Goal: Transaction & Acquisition: Purchase product/service

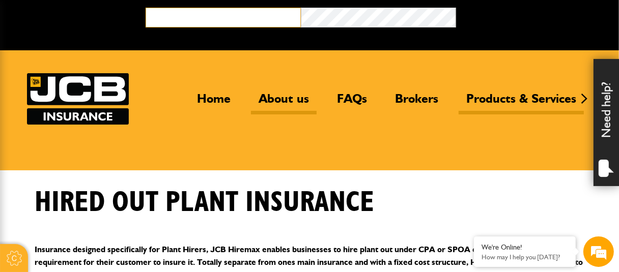
type input "**********"
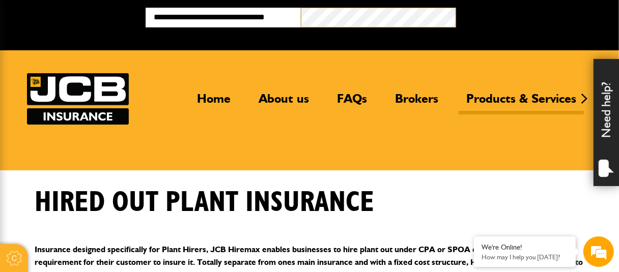
click at [456, 8] on button "Broker Login" at bounding box center [533, 16] width 155 height 16
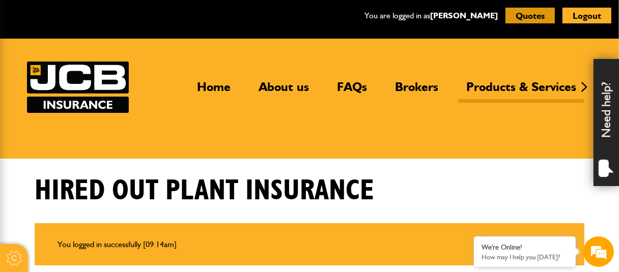
click at [518, 17] on button "Quotes" at bounding box center [529, 16] width 49 height 16
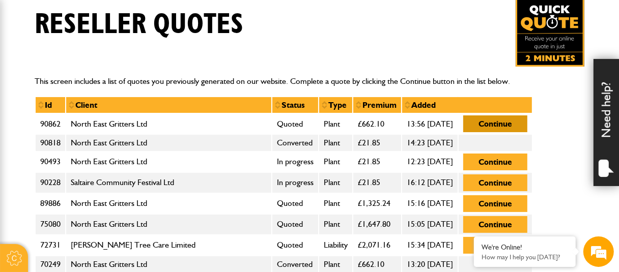
click at [525, 123] on button "Continue" at bounding box center [495, 123] width 64 height 17
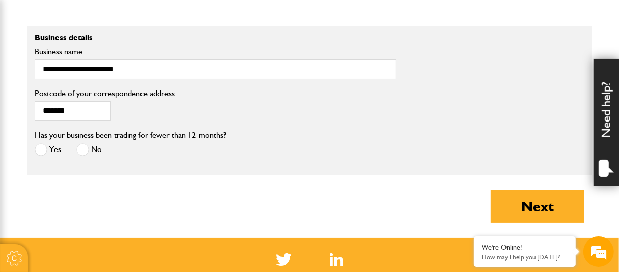
scroll to position [885, 0]
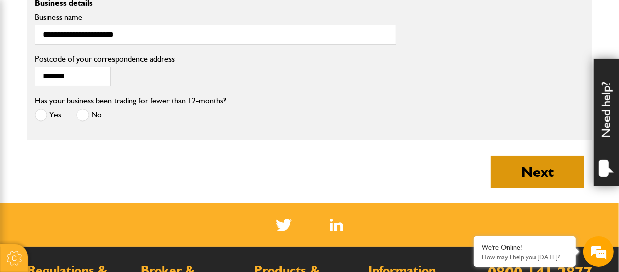
click at [535, 171] on button "Next" at bounding box center [537, 172] width 94 height 33
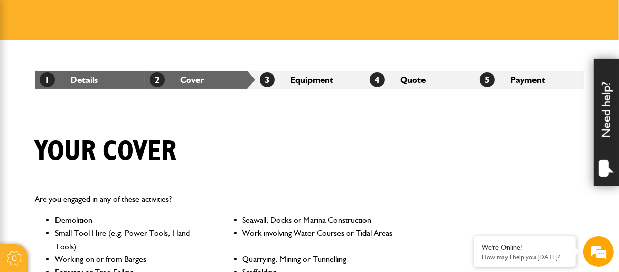
scroll to position [120, 0]
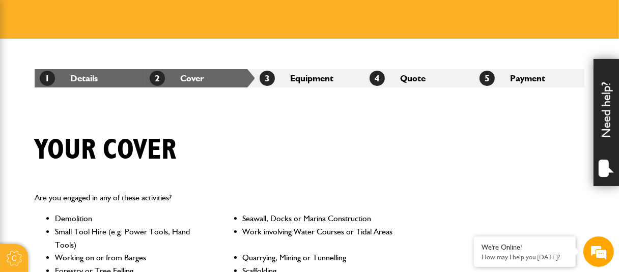
click at [600, 119] on div "Need help?" at bounding box center [605, 122] width 25 height 127
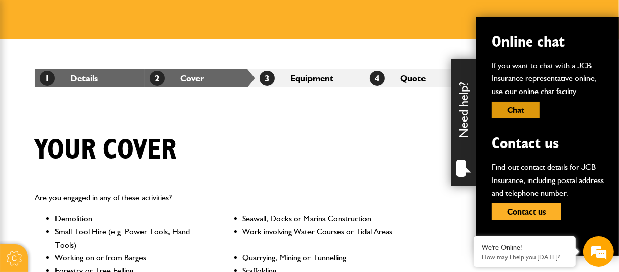
click at [515, 107] on button "Chat" at bounding box center [515, 110] width 48 height 17
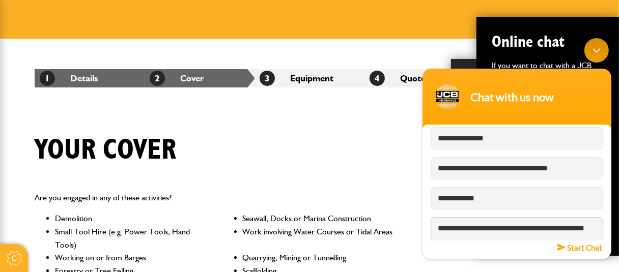
scroll to position [3, 0]
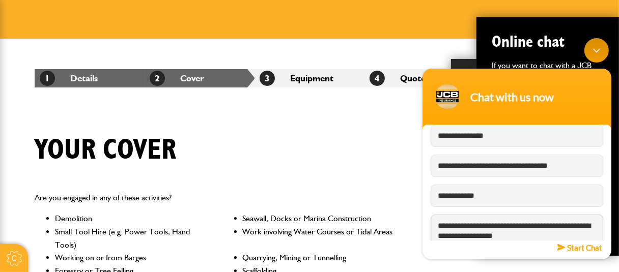
click at [475, 236] on textarea "**********" at bounding box center [516, 233] width 172 height 36
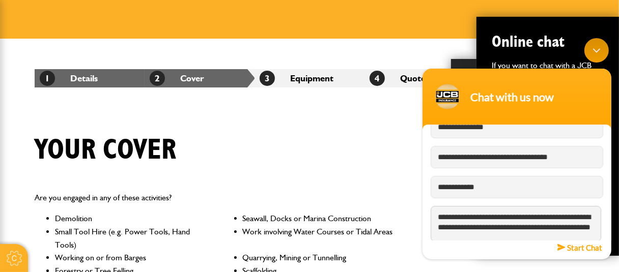
click at [475, 236] on textarea "**********" at bounding box center [515, 224] width 170 height 36
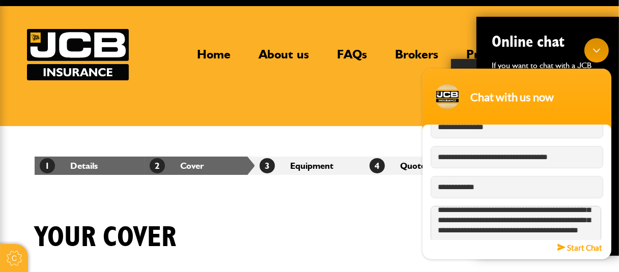
scroll to position [22, 0]
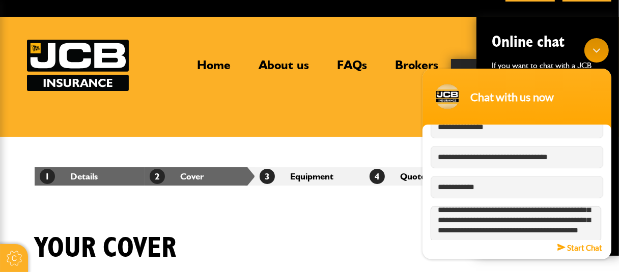
type textarea "**********"
click at [589, 251] on em "Start Chat" at bounding box center [579, 248] width 45 height 14
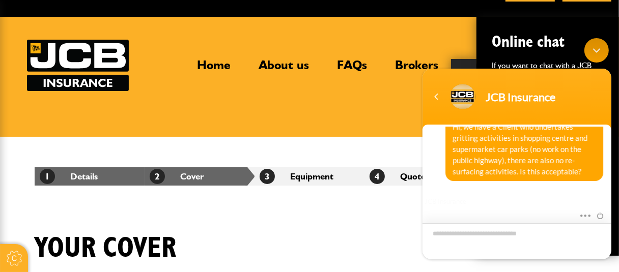
scroll to position [268, 0]
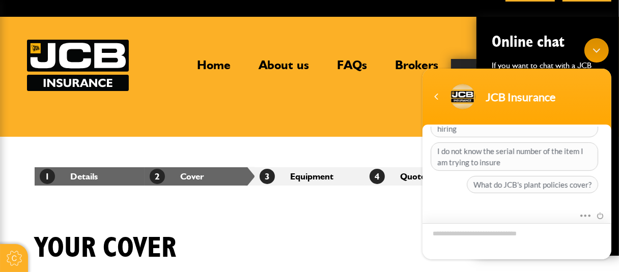
click at [474, 238] on textarea "Type your message and hit 'Enter'" at bounding box center [516, 241] width 189 height 36
click at [333, 120] on header "Home About us FAQs Brokers Products & Services Construction insurance Car and c…" at bounding box center [309, 77] width 619 height 120
click at [480, 234] on textarea "Type your message and hit 'Enter'" at bounding box center [516, 241] width 189 height 36
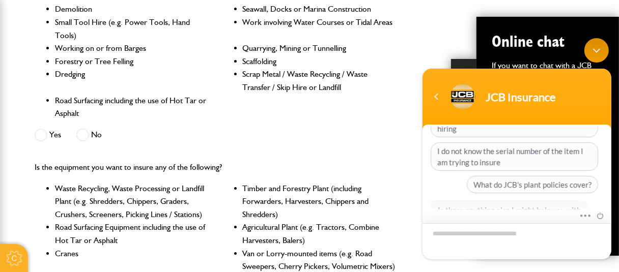
scroll to position [414, 0]
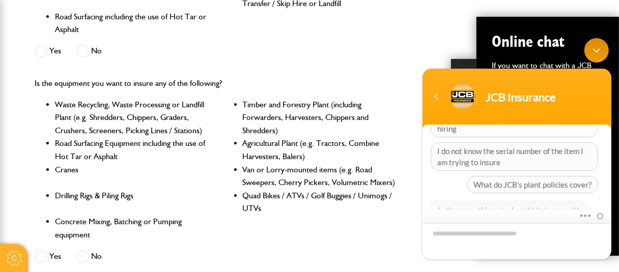
click at [499, 241] on textarea "Type your message and hit 'Enter'" at bounding box center [516, 241] width 189 height 36
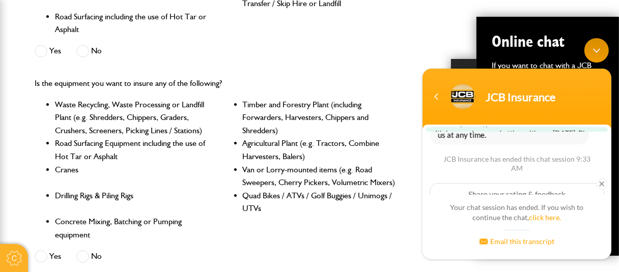
scroll to position [267, 0]
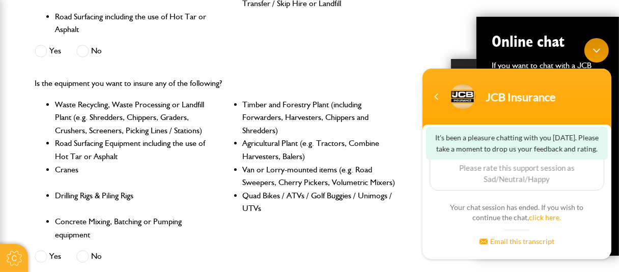
click at [608, 194] on body "JCB Insurance It's been a pleasure chatting with you [DATE]. Please take a mome…" at bounding box center [516, 148] width 199 height 231
click at [613, 188] on body "JCB Insurance It's been a pleasure chatting with you [DATE]. Please take a mome…" at bounding box center [516, 148] width 199 height 231
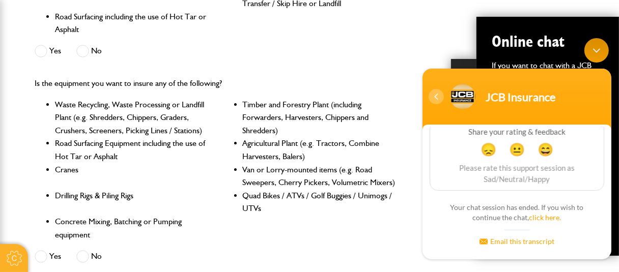
click at [433, 95] on div "Navigation go back" at bounding box center [435, 96] width 15 height 15
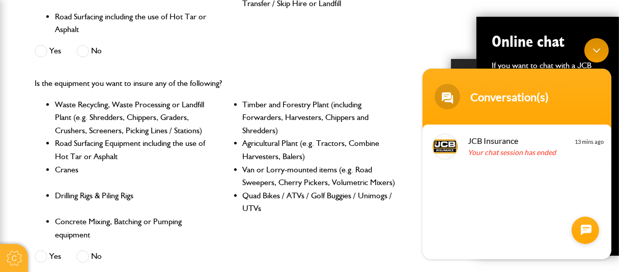
click at [597, 74] on header "Conversation(s)" at bounding box center [516, 99] width 189 height 61
click at [593, 51] on div "Minimize live chat window" at bounding box center [596, 50] width 24 height 24
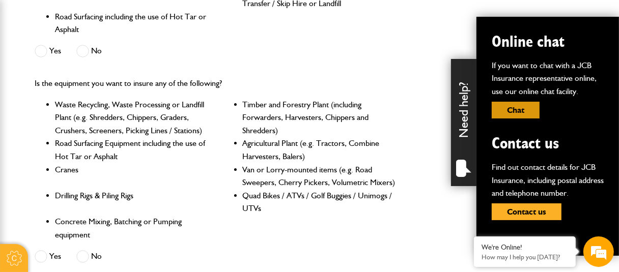
click at [517, 109] on button "Chat" at bounding box center [515, 110] width 48 height 17
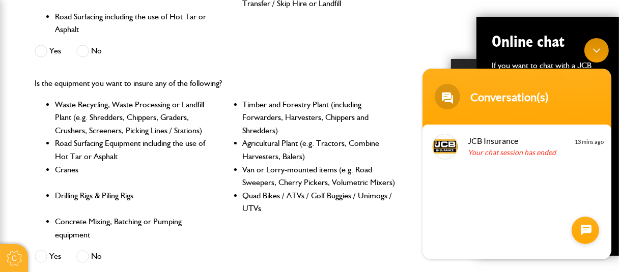
click at [588, 235] on div at bounding box center [584, 230] width 27 height 27
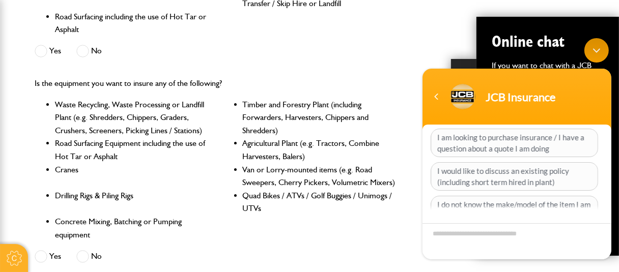
scroll to position [96, 0]
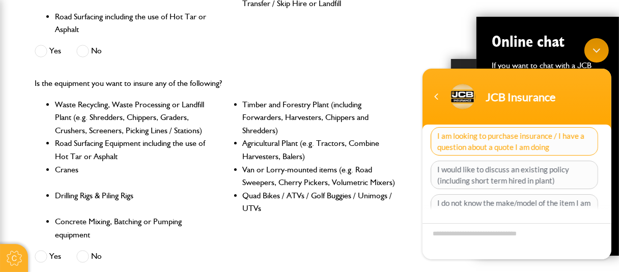
click at [528, 142] on span "I am looking to purchase insurance / I have a question about a quote I am doing" at bounding box center [513, 141] width 167 height 28
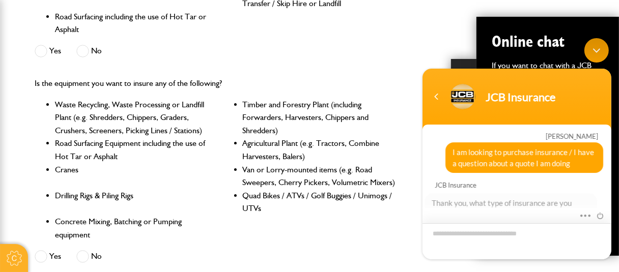
scroll to position [190, 0]
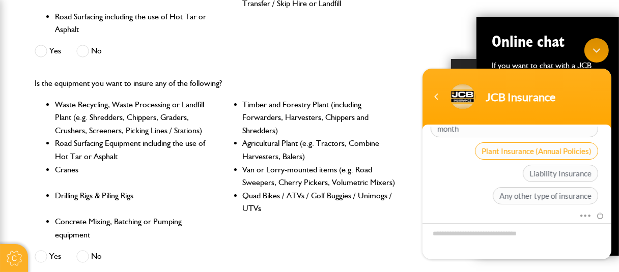
click at [501, 143] on span "Plant Insurance (Annual Policies)" at bounding box center [535, 150] width 123 height 17
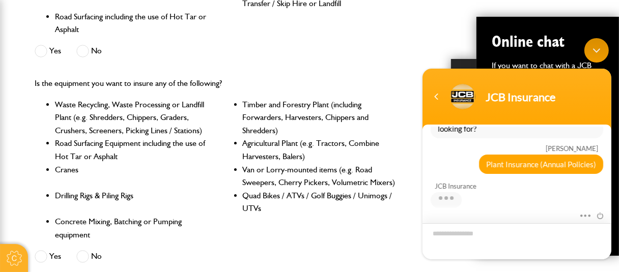
scroll to position [276, 0]
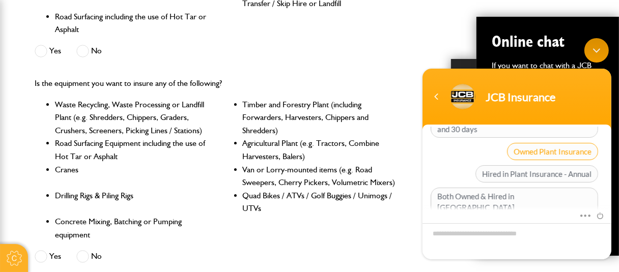
click at [520, 143] on span "Owned Plant Insurance" at bounding box center [551, 151] width 91 height 17
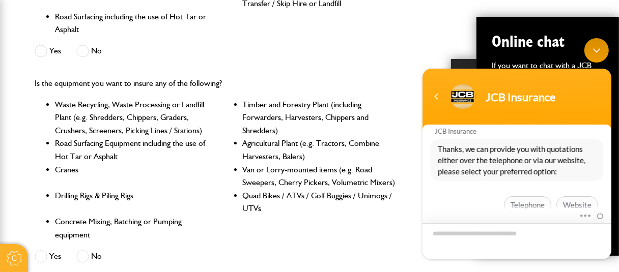
scroll to position [306, 0]
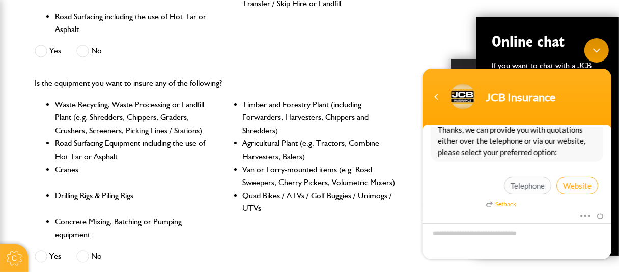
click at [574, 184] on span "Website" at bounding box center [577, 185] width 42 height 17
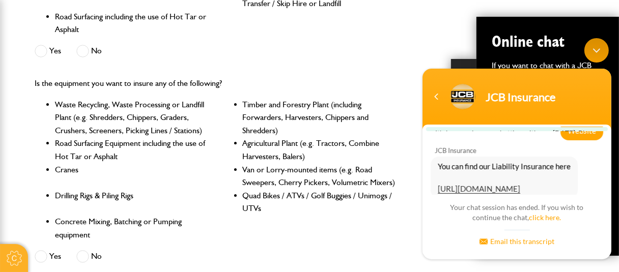
scroll to position [488, 0]
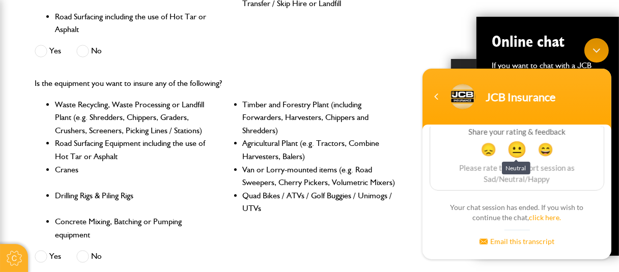
click at [510, 149] on span "😐" at bounding box center [516, 149] width 20 height 20
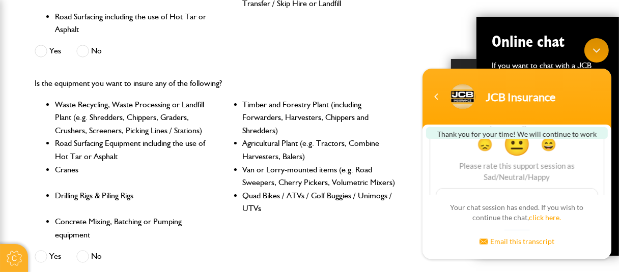
scroll to position [569, 0]
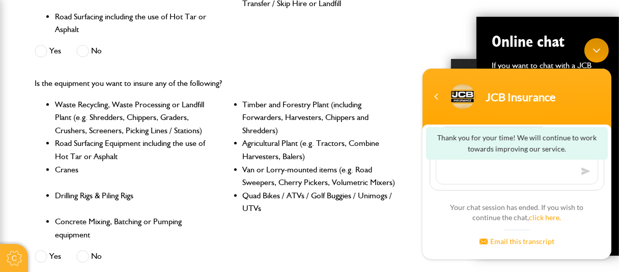
click at [433, 96] on div "Navigation go back" at bounding box center [435, 96] width 15 height 15
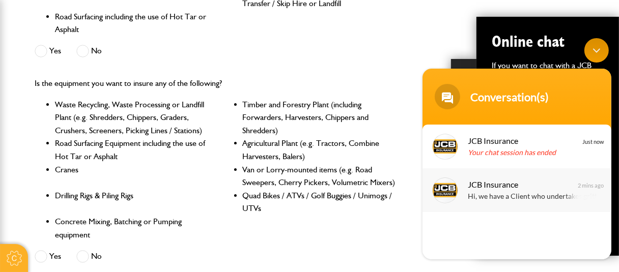
click at [486, 193] on div "Hi, we have a Client who undertakes gritting activities in shopping centre and …" at bounding box center [531, 197] width 128 height 12
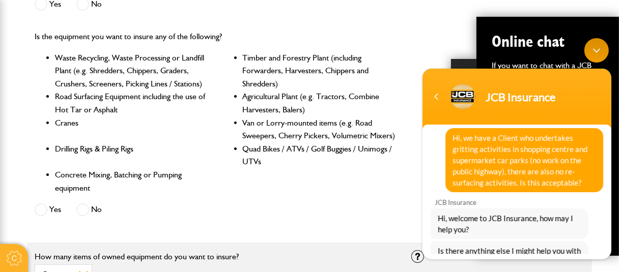
scroll to position [0, 0]
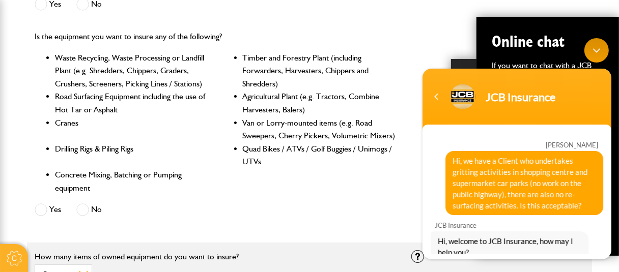
click at [595, 74] on header "JCB Insurance" at bounding box center [516, 99] width 189 height 61
